Goal: Task Accomplishment & Management: Manage account settings

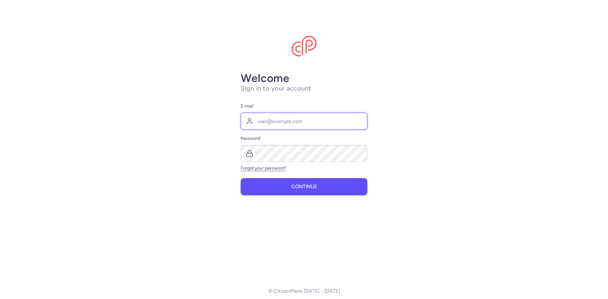
type input "[EMAIL_ADDRESS][DOMAIN_NAME]"
click at [348, 188] on button "Continue" at bounding box center [304, 186] width 127 height 17
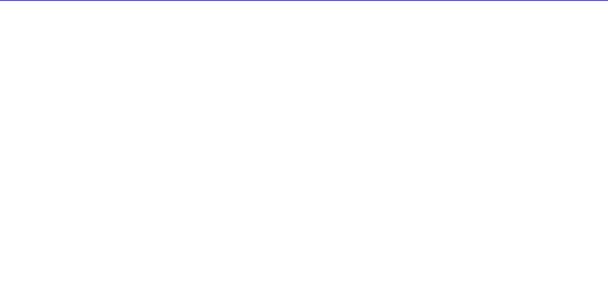
select select "hours"
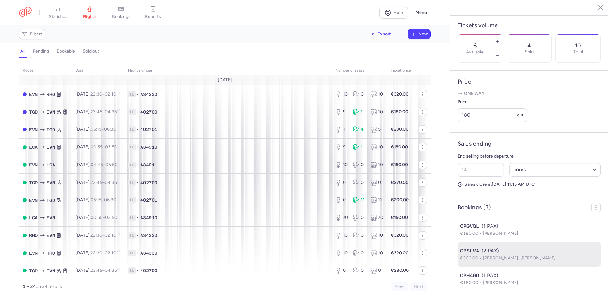
scroll to position [203, 0]
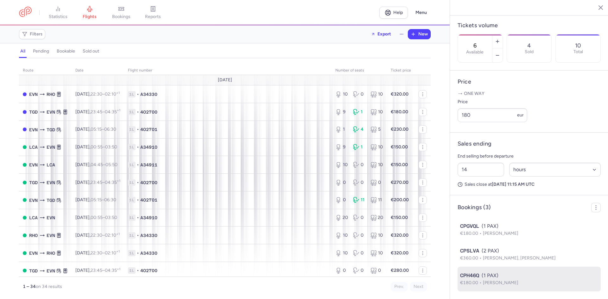
click at [476, 271] on li "CPH46Q (1 PAX) €180.00 [PERSON_NAME]" at bounding box center [529, 279] width 143 height 25
click at [480, 280] on p "€180.00 [PERSON_NAME]" at bounding box center [529, 283] width 138 height 7
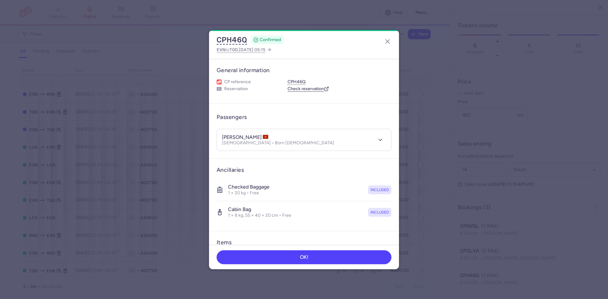
scroll to position [203, 0]
click at [334, 257] on button "OK!" at bounding box center [304, 257] width 175 height 14
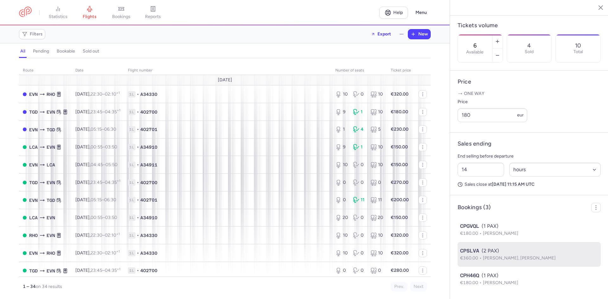
scroll to position [203, 0]
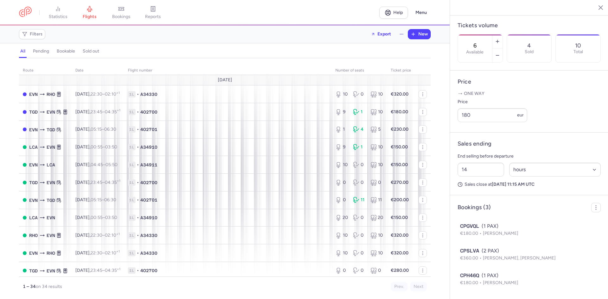
type input "4"
